Goal: Task Accomplishment & Management: Manage account settings

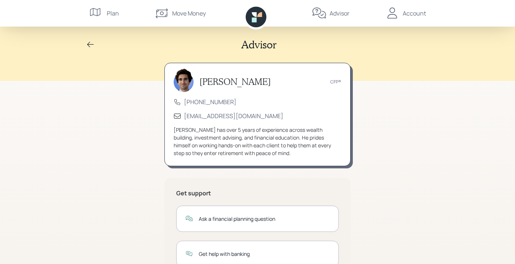
scroll to position [37, 0]
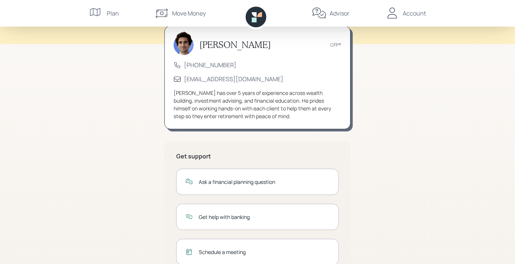
click at [410, 13] on div "Account" at bounding box center [414, 13] width 23 height 9
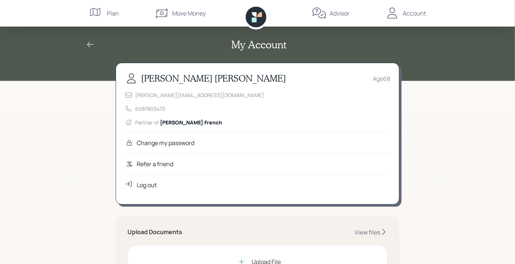
click at [144, 185] on div "Log out" at bounding box center [147, 185] width 20 height 9
